Goal: Find specific page/section: Find specific page/section

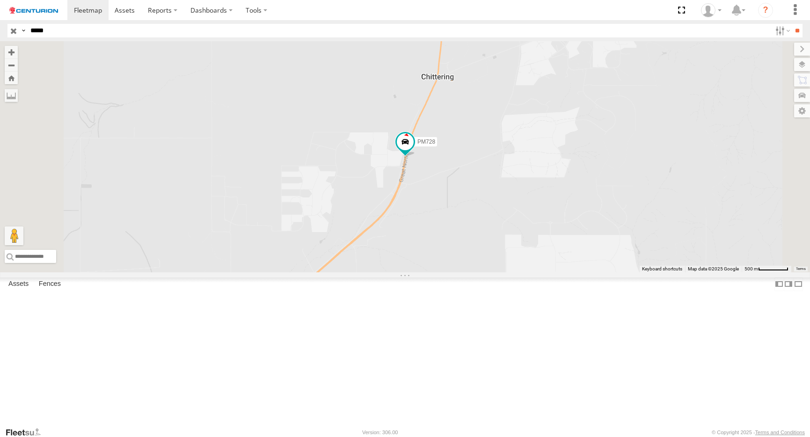
click at [0, 0] on div "PM728 Linehaul" at bounding box center [0, 0] width 0 height 0
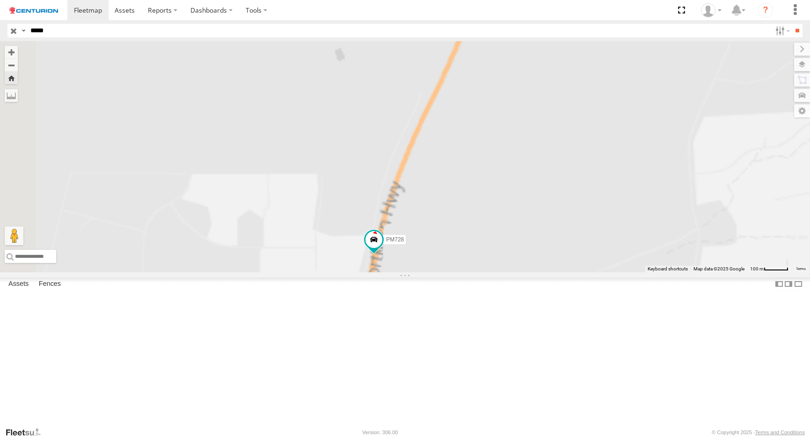
drag, startPoint x: 438, startPoint y: 205, endPoint x: 427, endPoint y: 252, distance: 48.5
click at [428, 252] on div "PM728" at bounding box center [405, 156] width 810 height 231
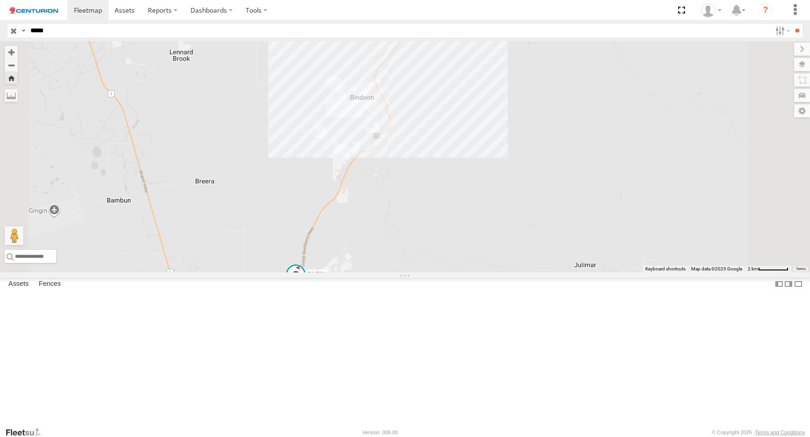
drag, startPoint x: 379, startPoint y: 179, endPoint x: 364, endPoint y: 294, distance: 115.5
click at [364, 272] on div "PM728" at bounding box center [405, 156] width 810 height 231
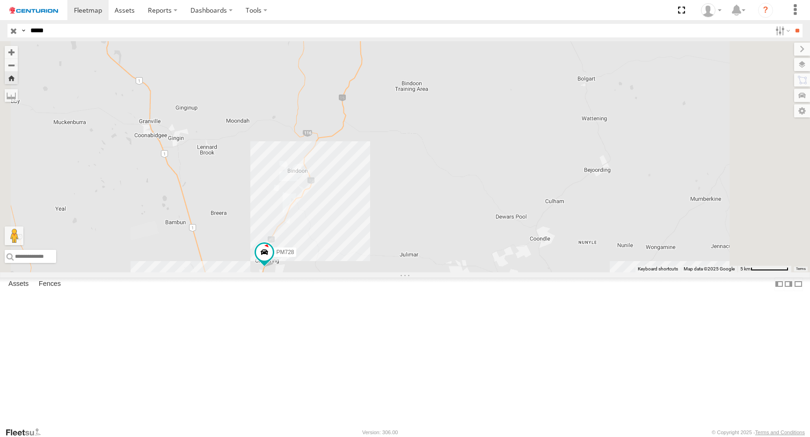
drag, startPoint x: 369, startPoint y: 196, endPoint x: 354, endPoint y: 240, distance: 46.3
click at [355, 234] on div "PM728" at bounding box center [405, 156] width 810 height 231
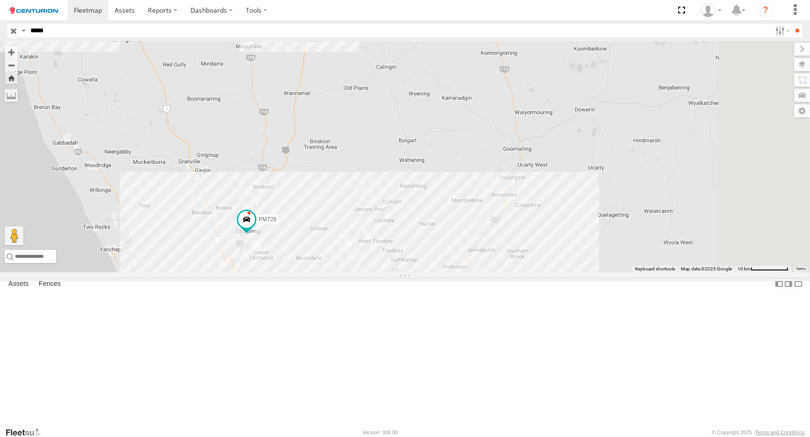
drag, startPoint x: 43, startPoint y: 30, endPoint x: 77, endPoint y: 33, distance: 34.2
click at [77, 33] on input "*****" at bounding box center [399, 31] width 744 height 14
type input "*****"
click at [792, 24] on input "**" at bounding box center [797, 31] width 11 height 14
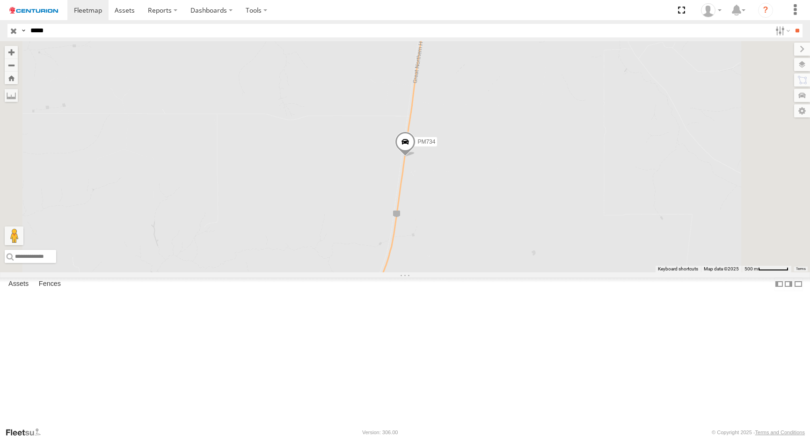
click at [0, 0] on div "PM734 [GEOGRAPHIC_DATA]" at bounding box center [0, 0] width 0 height 0
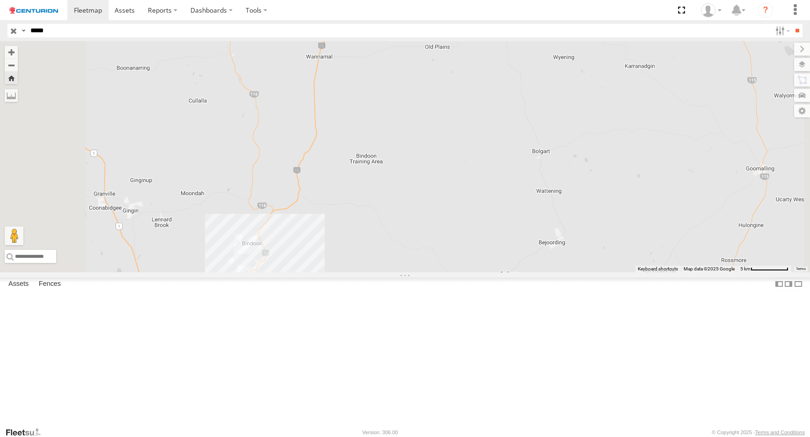
drag, startPoint x: 410, startPoint y: 255, endPoint x: 448, endPoint y: 57, distance: 201.5
click at [448, 57] on div "PM734" at bounding box center [405, 156] width 810 height 231
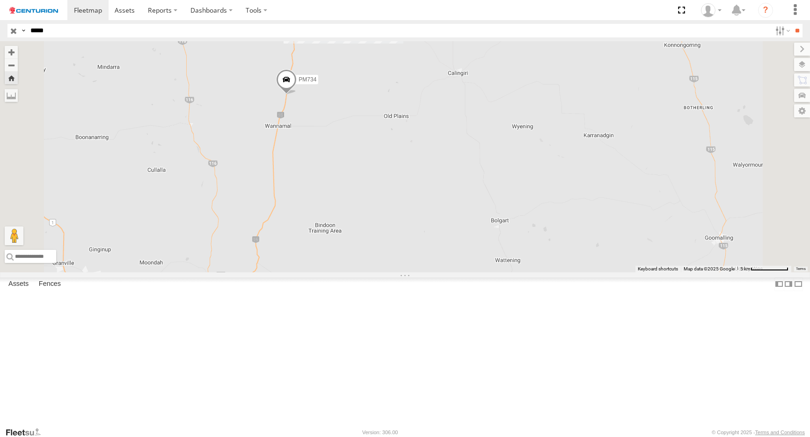
drag, startPoint x: 370, startPoint y: 215, endPoint x: 315, endPoint y: 443, distance: 234.7
click at [315, 437] on html at bounding box center [405, 218] width 810 height 437
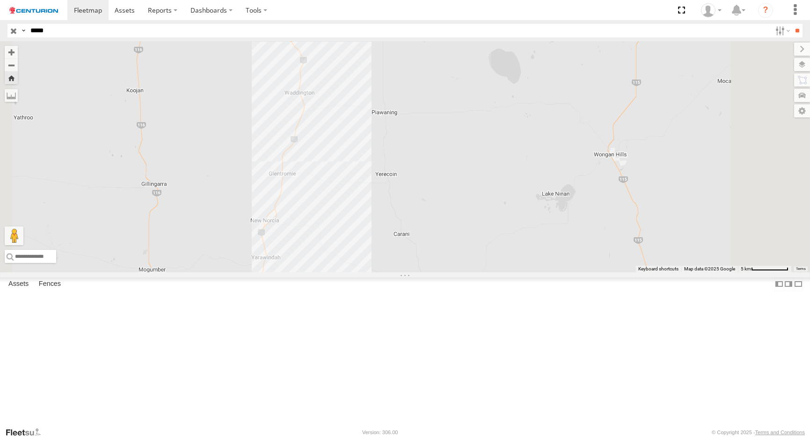
drag, startPoint x: 403, startPoint y: 243, endPoint x: 403, endPoint y: 258, distance: 15.0
click at [399, 265] on div "PM734" at bounding box center [405, 156] width 810 height 231
